Goal: Go to known website: Access a specific website the user already knows

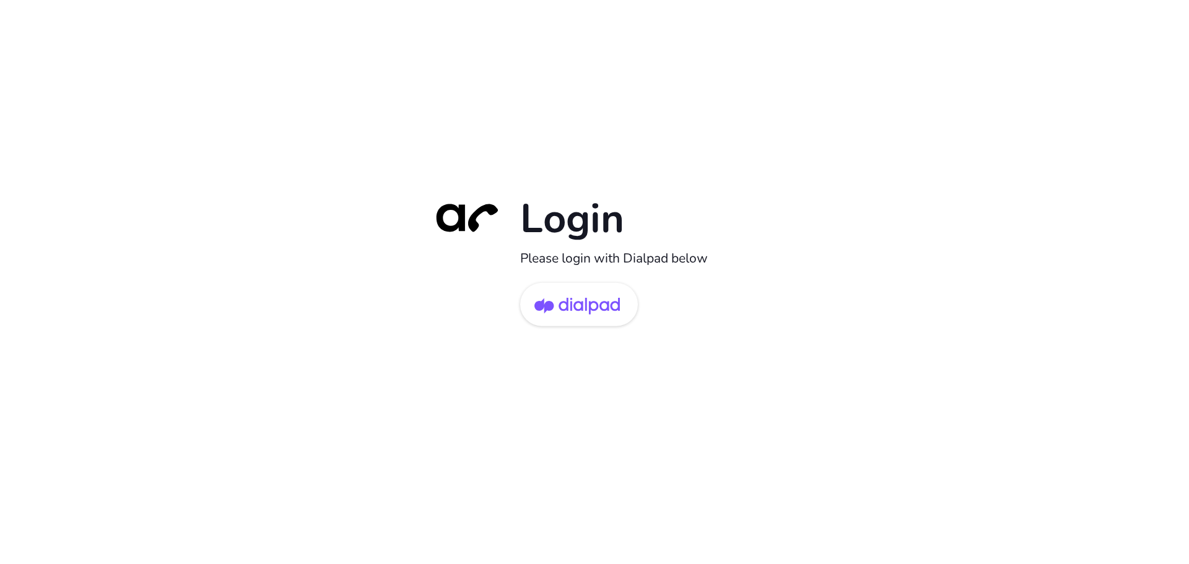
click at [483, 155] on div "Login Please login with Dialpad below" at bounding box center [594, 282] width 1189 height 564
click at [565, 77] on div "Login Please login with Dialpad below" at bounding box center [594, 282] width 1189 height 564
click at [472, 208] on div at bounding box center [464, 236] width 87 height 87
click at [588, 313] on img at bounding box center [576, 305] width 85 height 40
